Goal: Information Seeking & Learning: Learn about a topic

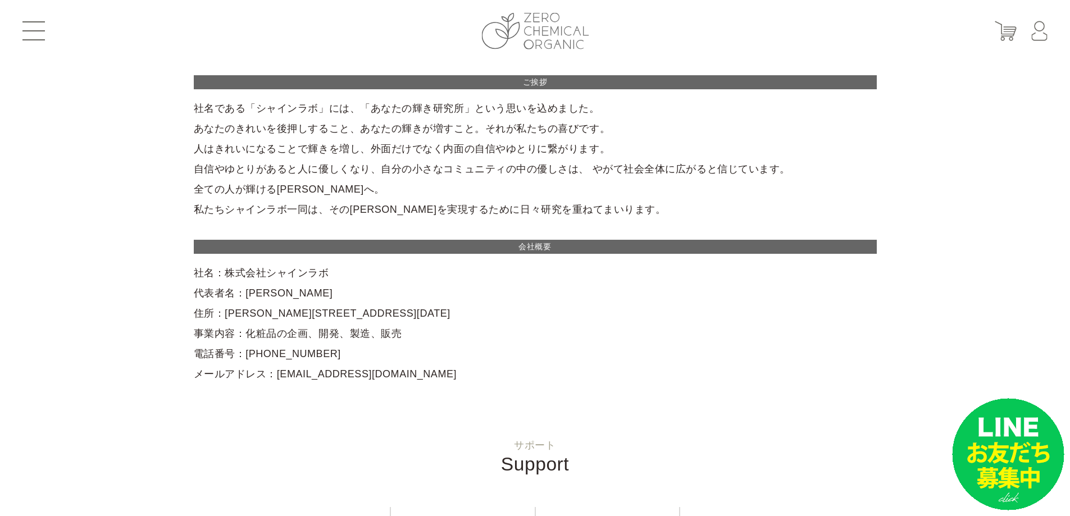
click at [523, 15] on img at bounding box center [535, 31] width 107 height 37
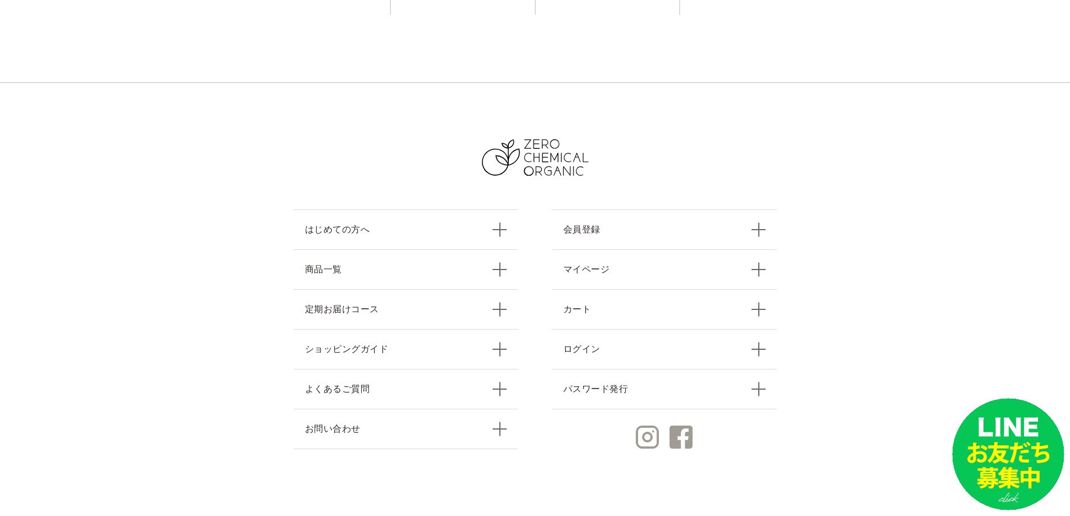
scroll to position [4898, 0]
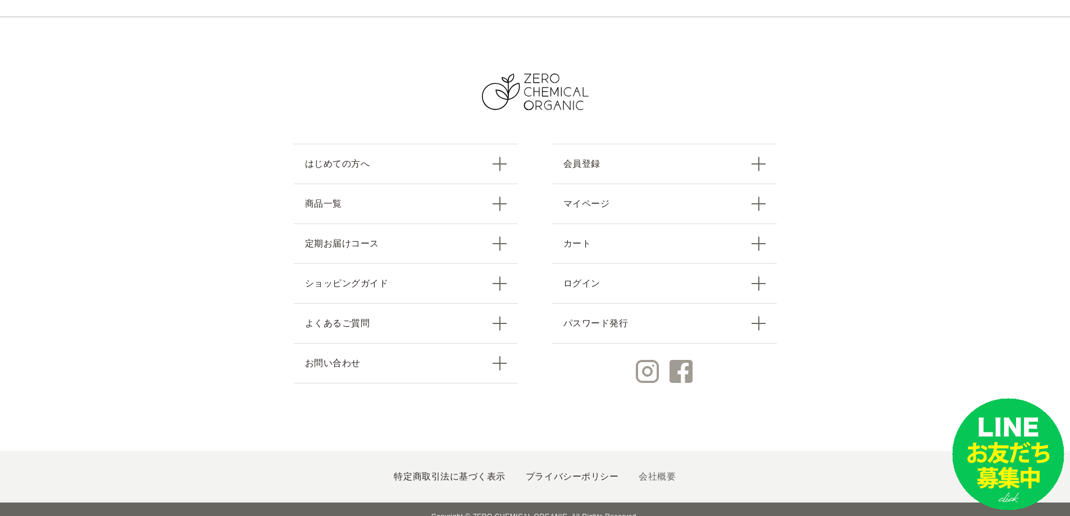
click at [652, 472] on link "会社概要" at bounding box center [657, 477] width 37 height 10
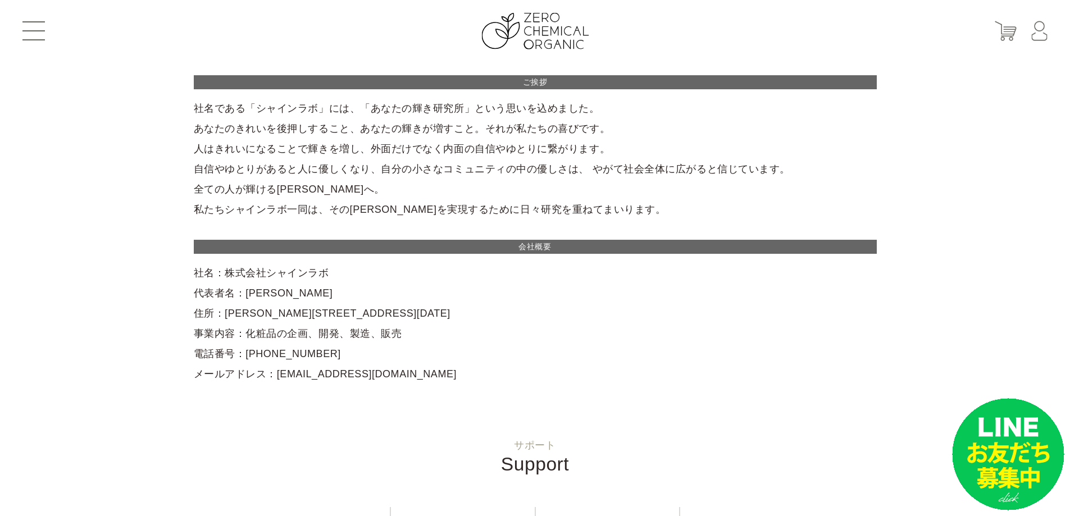
drag, startPoint x: 323, startPoint y: 272, endPoint x: 225, endPoint y: 265, distance: 98.0
click at [224, 264] on div "ご挨拶 社名である「シャインラボ」には、「あなたの輝き研究所」という思いを込めました。 あなたのきれいを後押しすること、あなたの輝きが増すこと。それが私たちの…" at bounding box center [535, 229] width 683 height 309
copy div "株式会社シャインラボ"
click at [556, 38] on img at bounding box center [535, 31] width 107 height 37
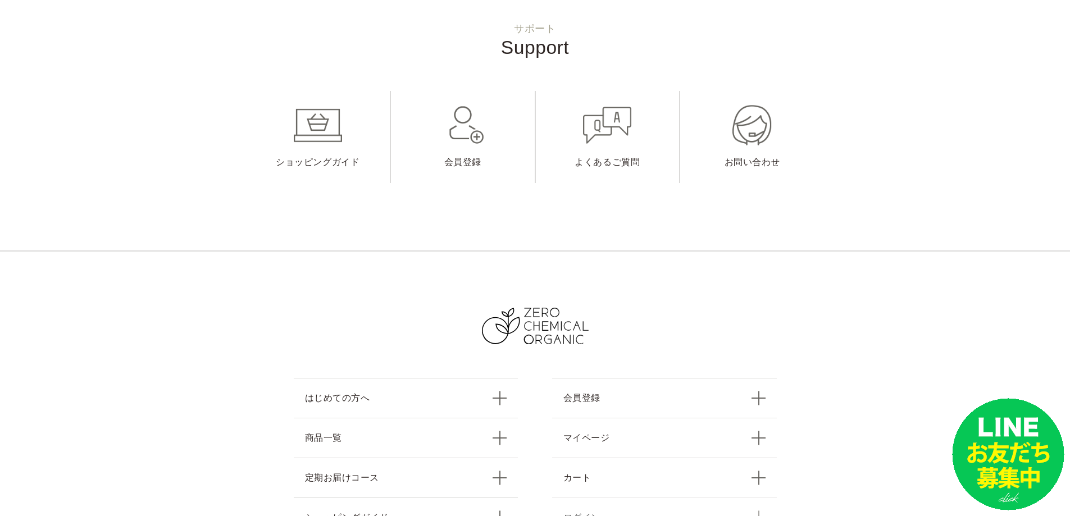
scroll to position [4898, 0]
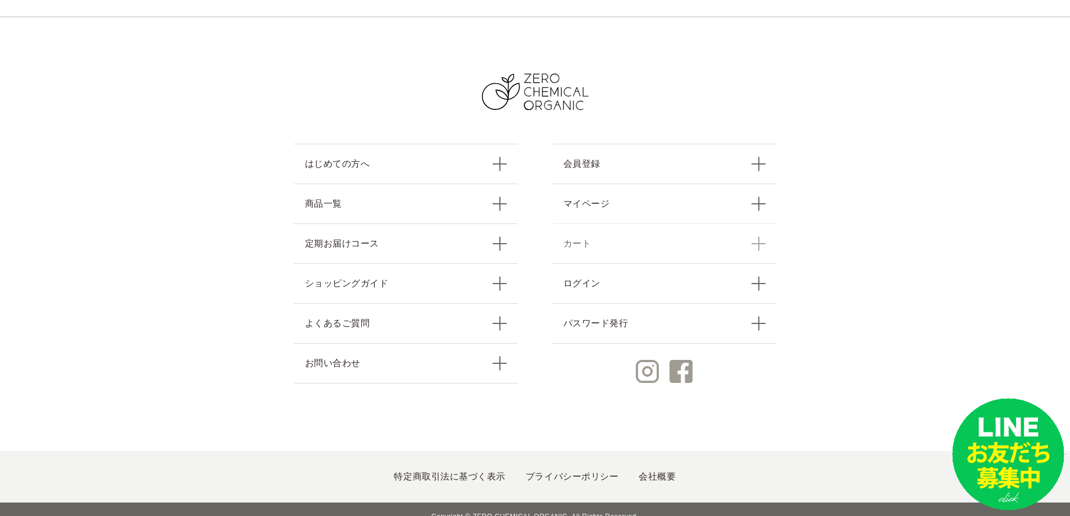
click at [595, 224] on link "カート" at bounding box center [664, 244] width 225 height 40
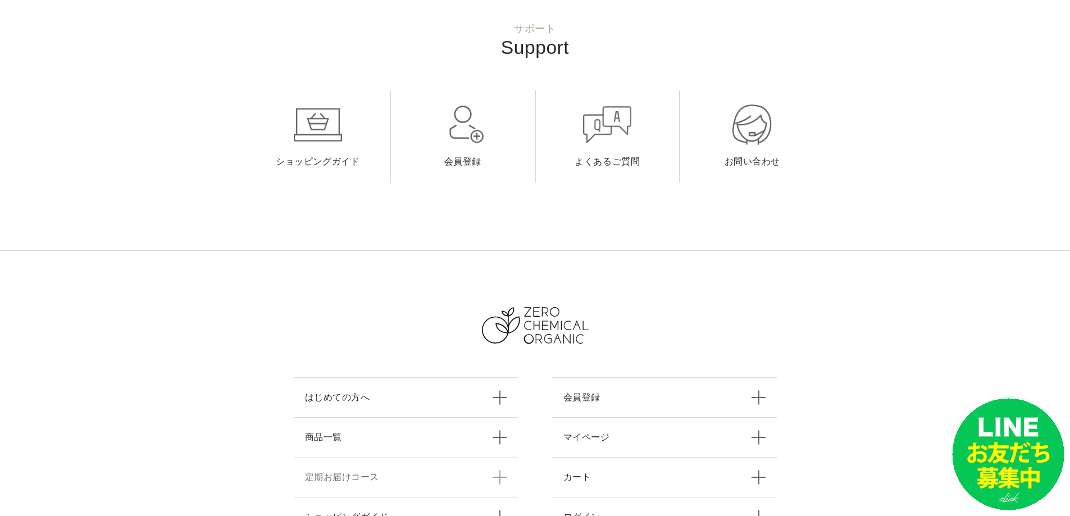
scroll to position [562, 0]
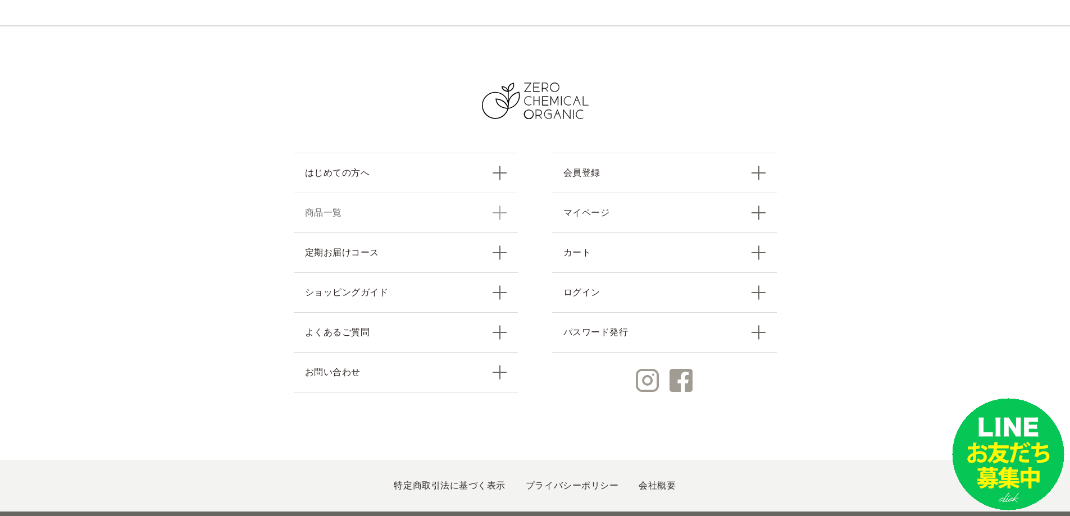
click at [335, 216] on link "商品一覧" at bounding box center [406, 213] width 225 height 40
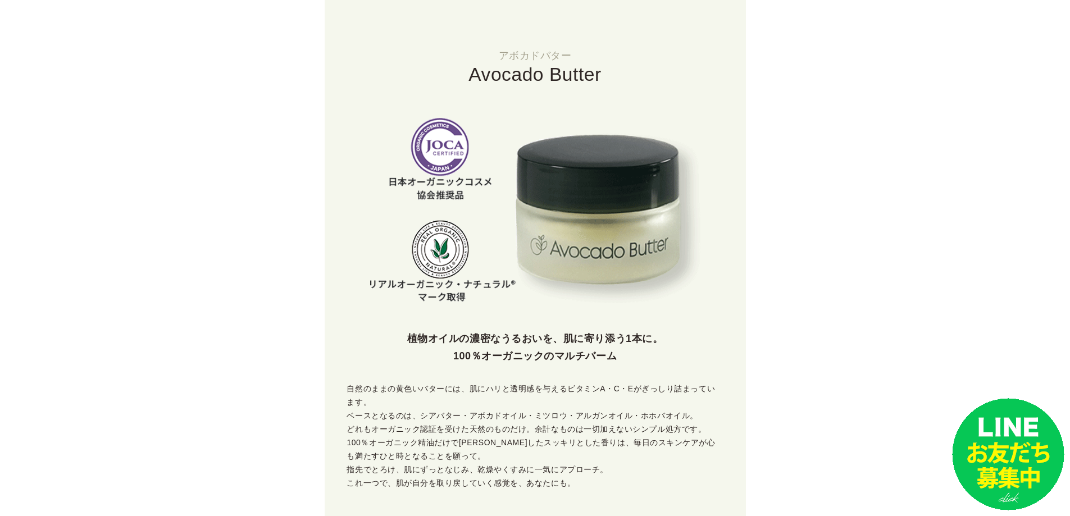
scroll to position [506, 0]
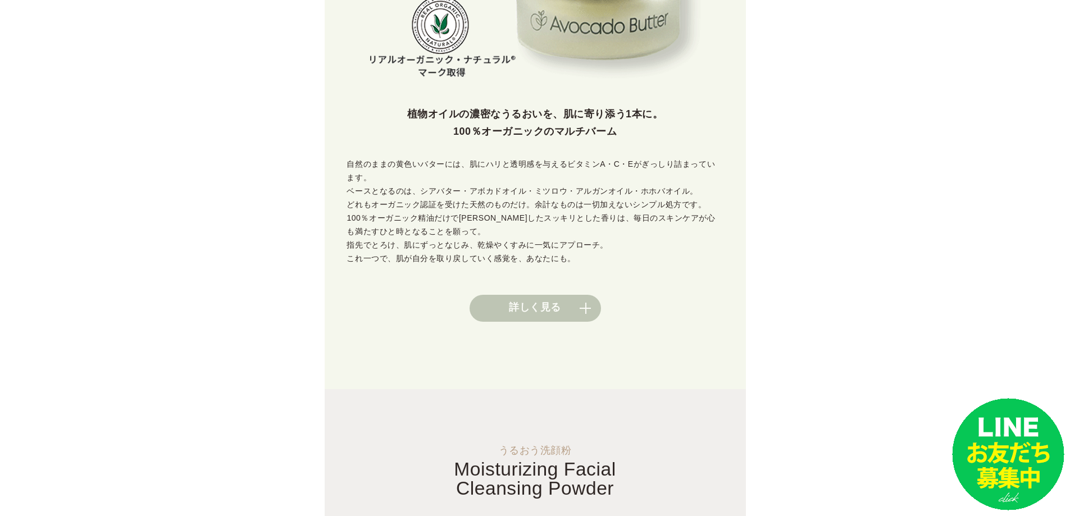
click at [536, 296] on link "詳しく見る" at bounding box center [535, 308] width 131 height 27
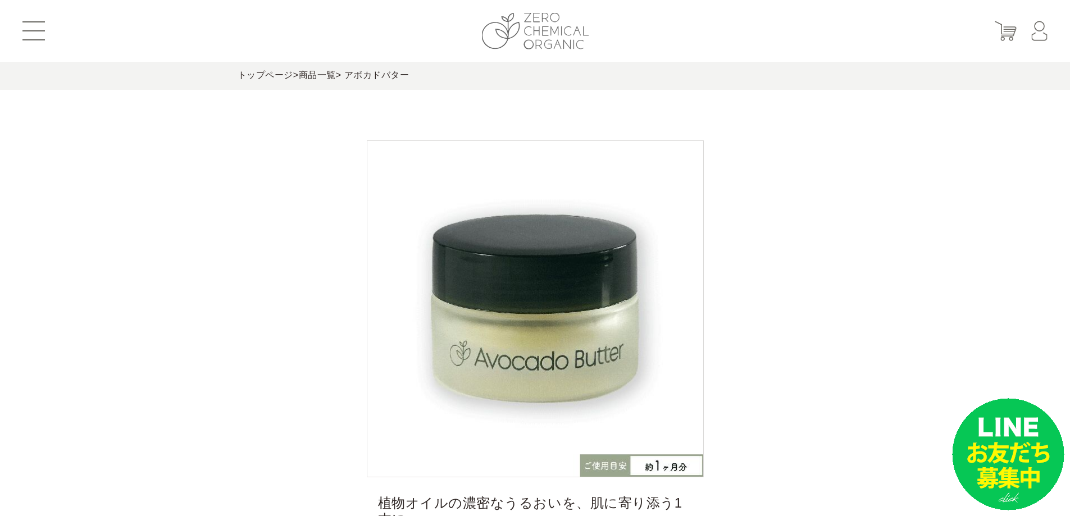
click at [538, 41] on img at bounding box center [535, 31] width 107 height 37
